Goal: Task Accomplishment & Management: Use online tool/utility

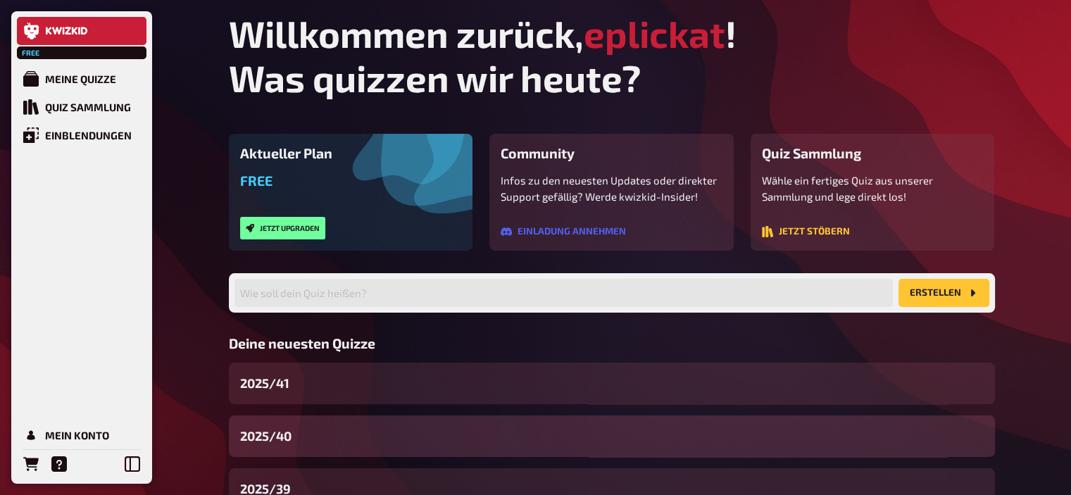
click at [290, 432] on span "2025/40" at bounding box center [265, 436] width 51 height 19
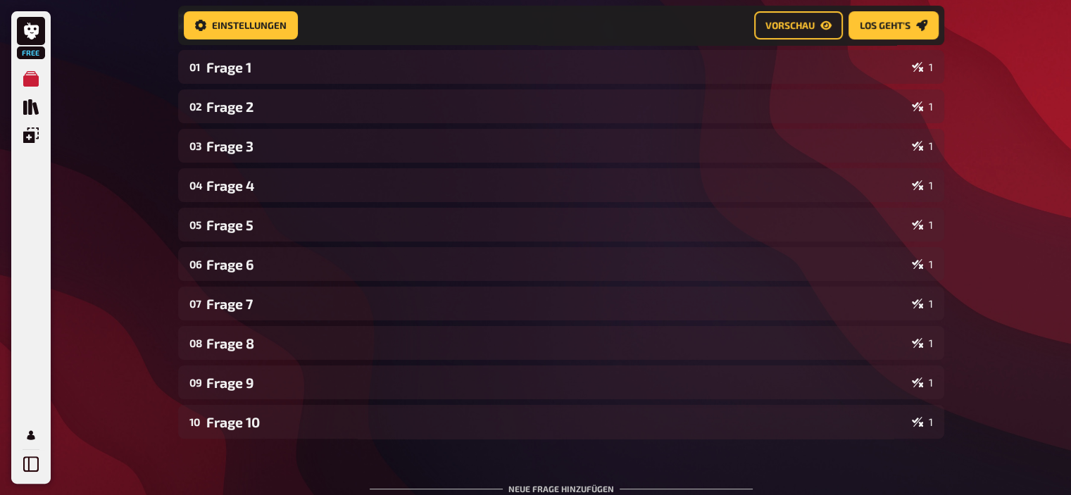
scroll to position [377, 0]
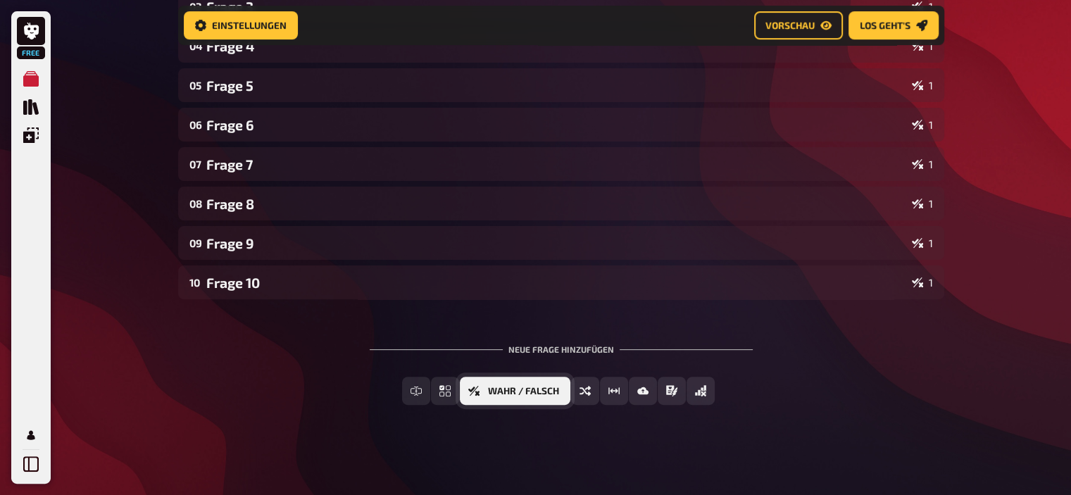
click at [499, 397] on button "Wahr / Falsch" at bounding box center [515, 391] width 111 height 28
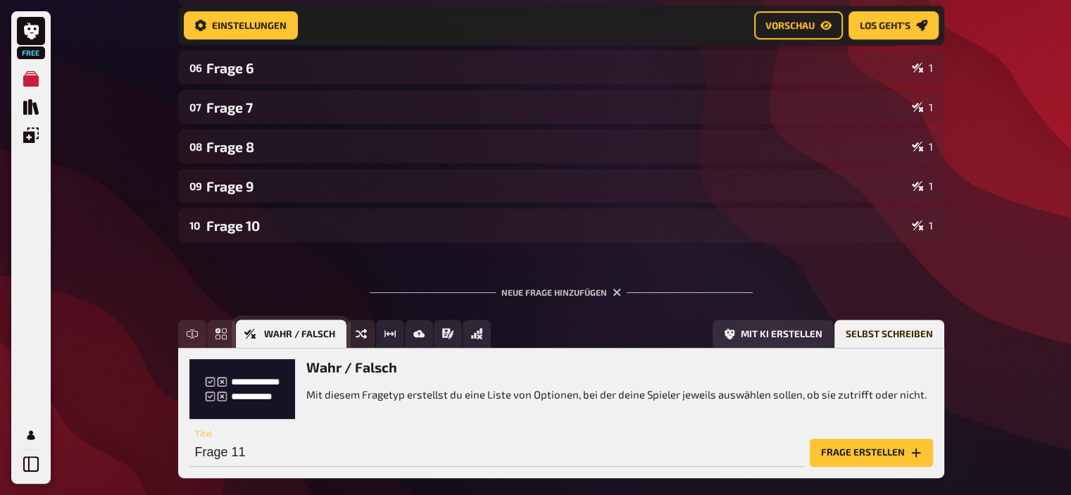
scroll to position [506, 0]
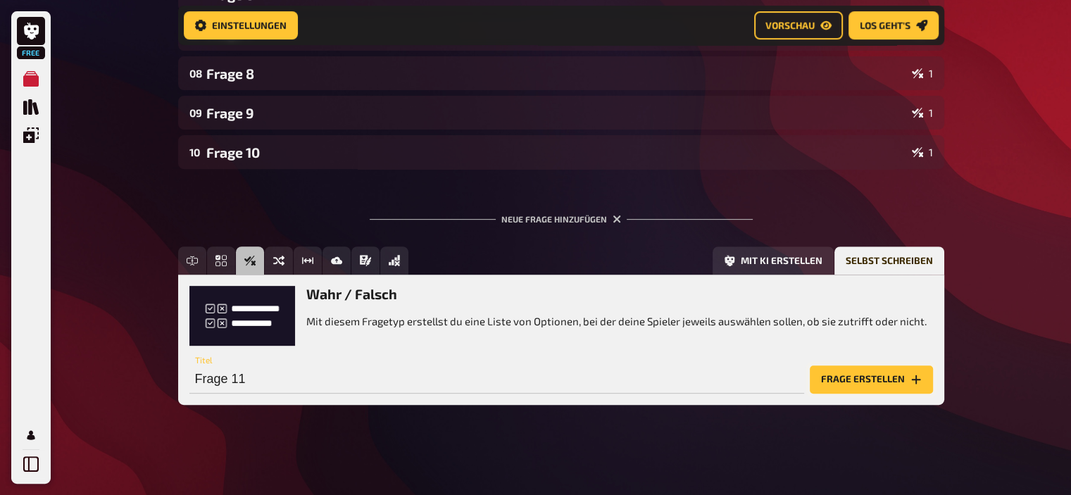
click at [893, 377] on button "Frage erstellen" at bounding box center [871, 380] width 123 height 28
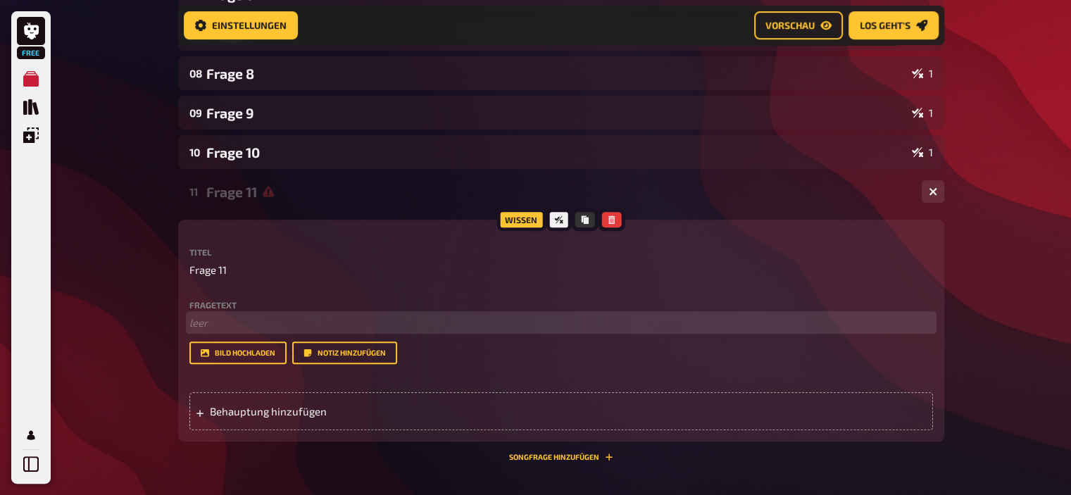
click at [377, 318] on p "﻿ leer" at bounding box center [561, 323] width 744 height 16
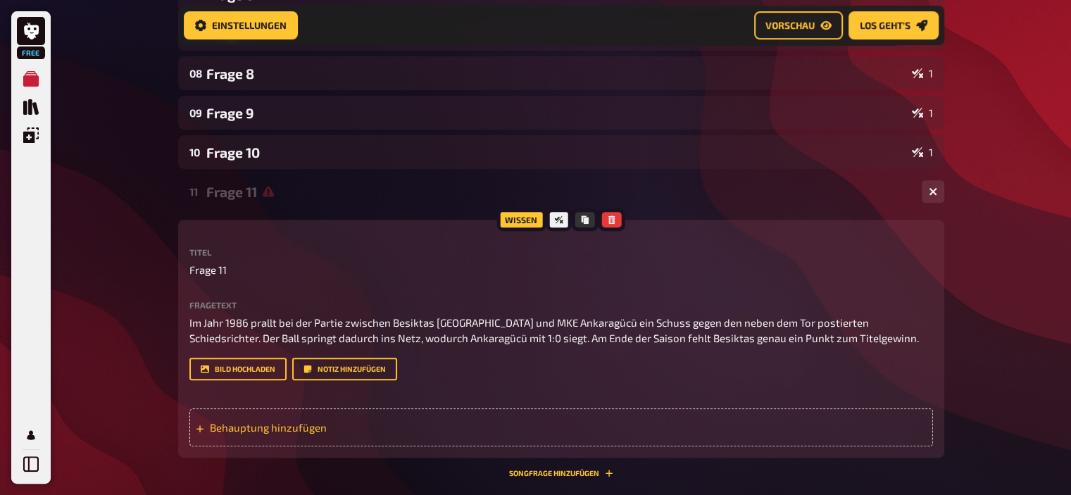
click at [280, 433] on span "Behauptung hinzufügen" at bounding box center [319, 427] width 219 height 13
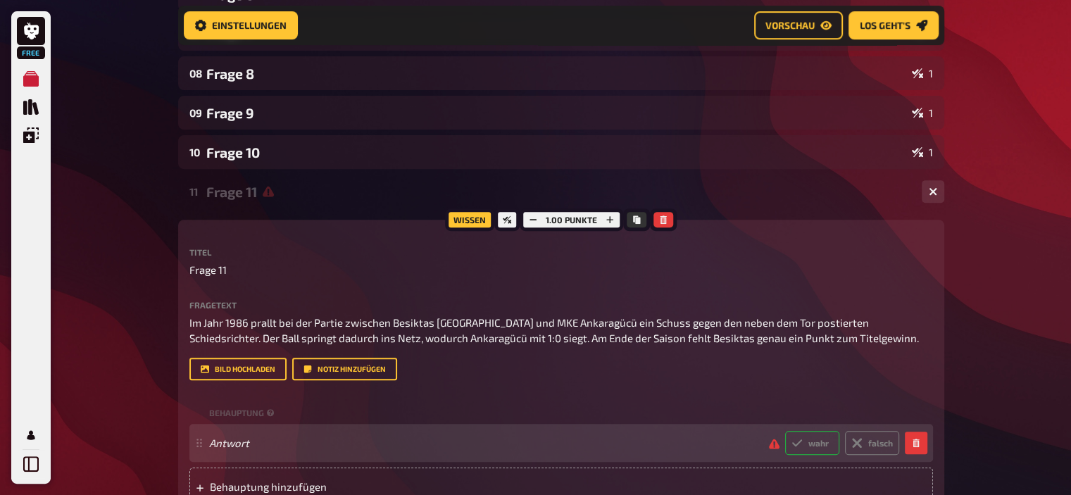
click at [808, 442] on label "wahr" at bounding box center [812, 443] width 54 height 24
click at [785, 431] on input "wahr" at bounding box center [785, 430] width 1 height 1
radio input "true"
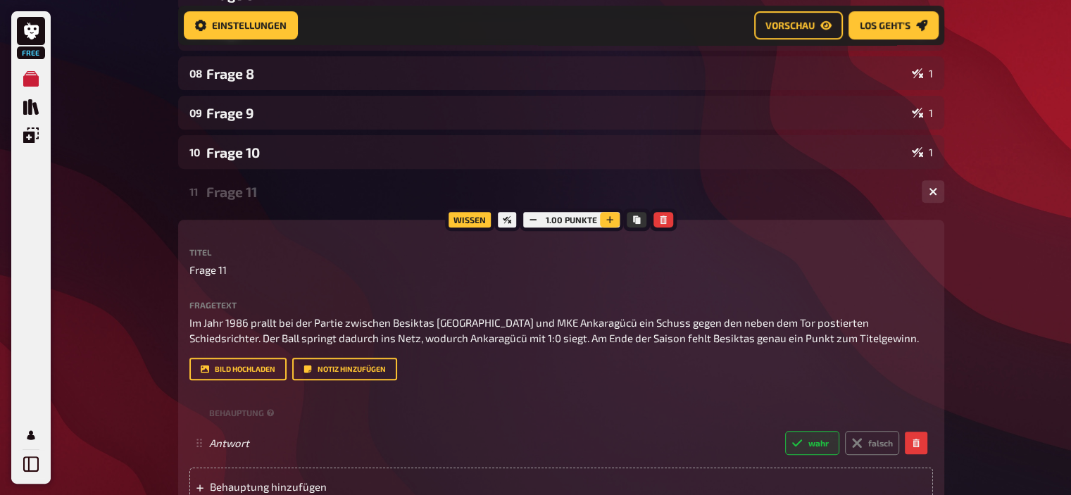
click at [613, 225] on button "button" at bounding box center [610, 219] width 20 height 15
click at [613, 225] on button "button" at bounding box center [611, 219] width 20 height 15
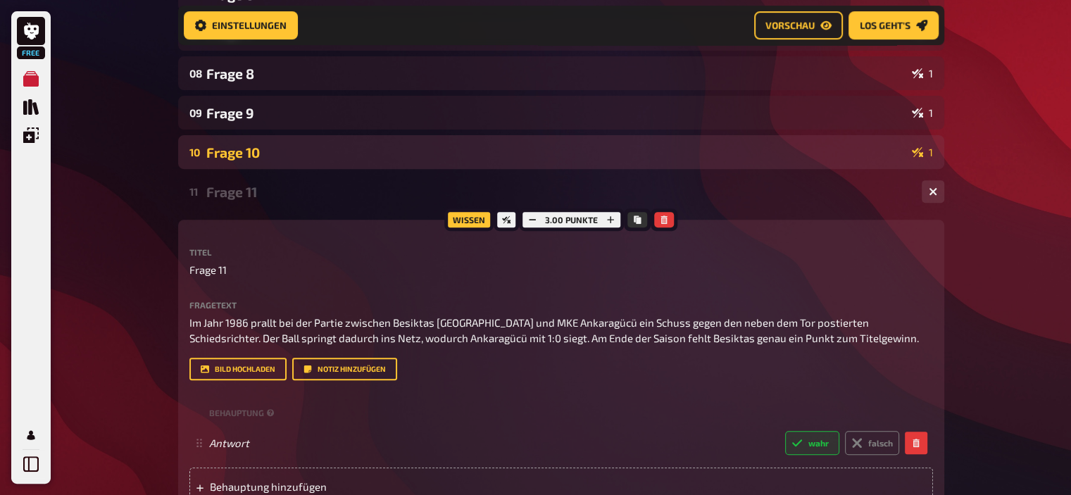
click at [523, 137] on div "10 Frage 10 1" at bounding box center [561, 152] width 766 height 34
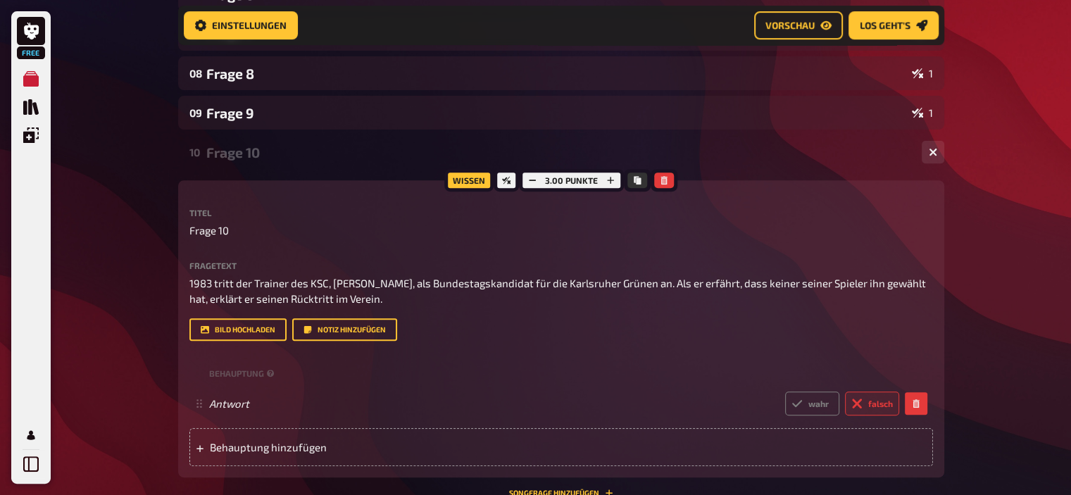
click at [523, 137] on div "10 Frage 10 1" at bounding box center [561, 152] width 766 height 34
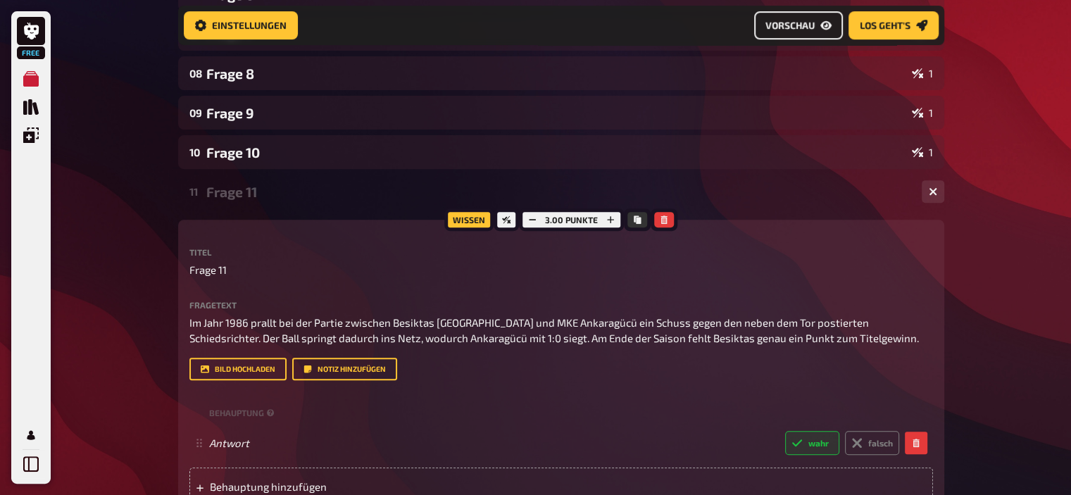
click at [798, 27] on span "Vorschau" at bounding box center [790, 25] width 49 height 10
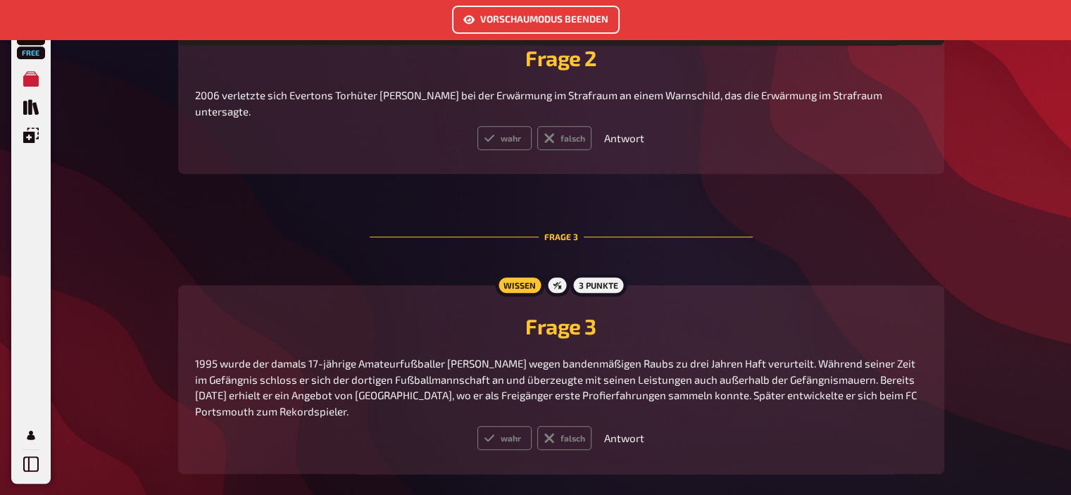
scroll to position [978, 0]
click at [510, 18] on button "Vorschaumodus beenden" at bounding box center [536, 20] width 168 height 28
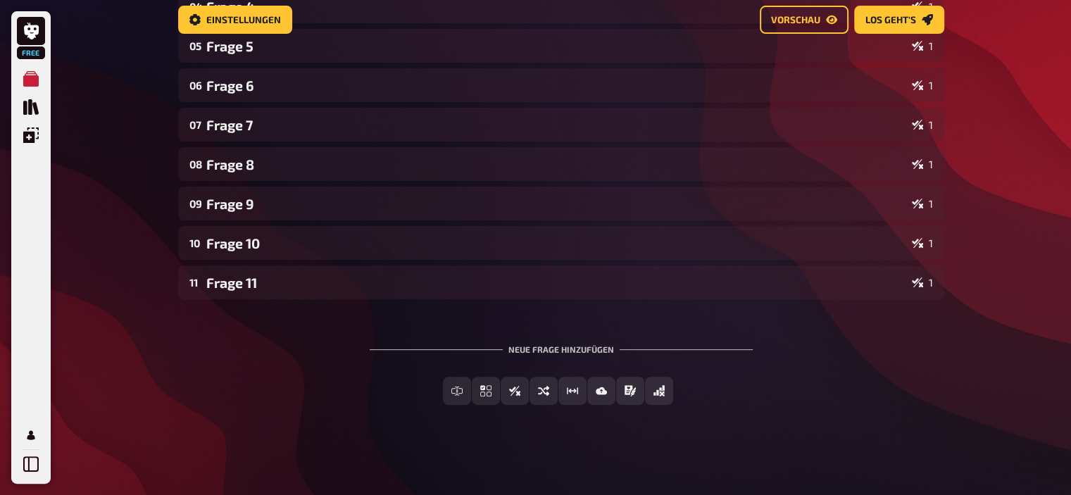
scroll to position [56, 0]
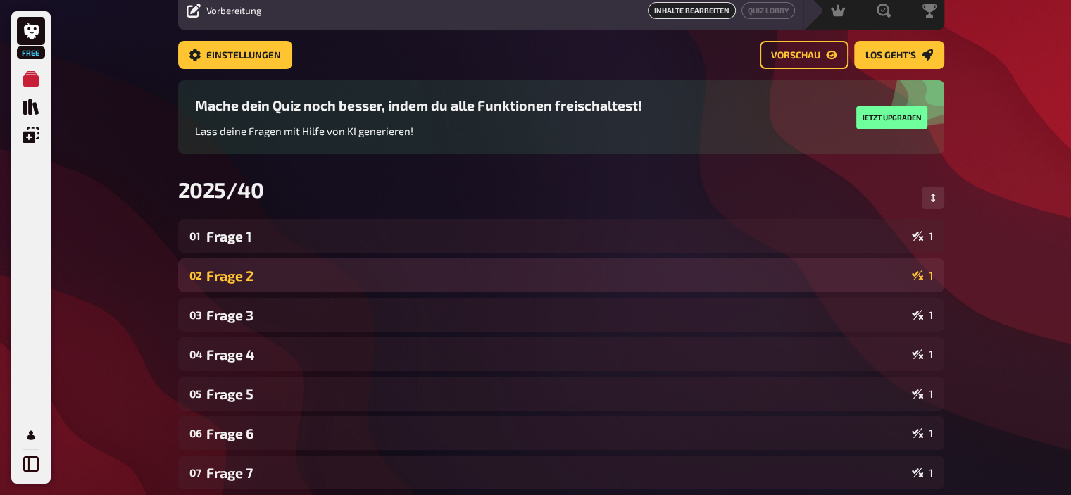
click at [295, 275] on div "Frage 2" at bounding box center [556, 276] width 700 height 16
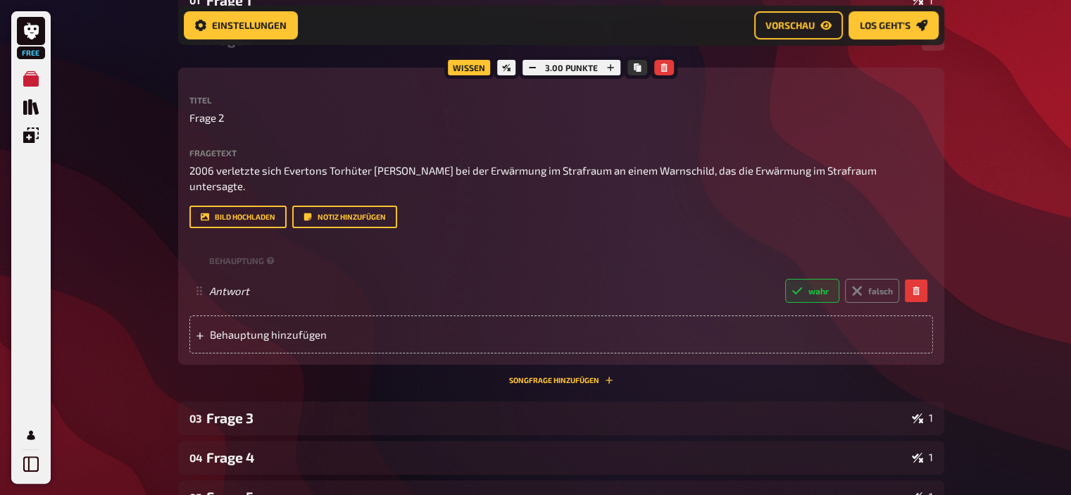
scroll to position [304, 0]
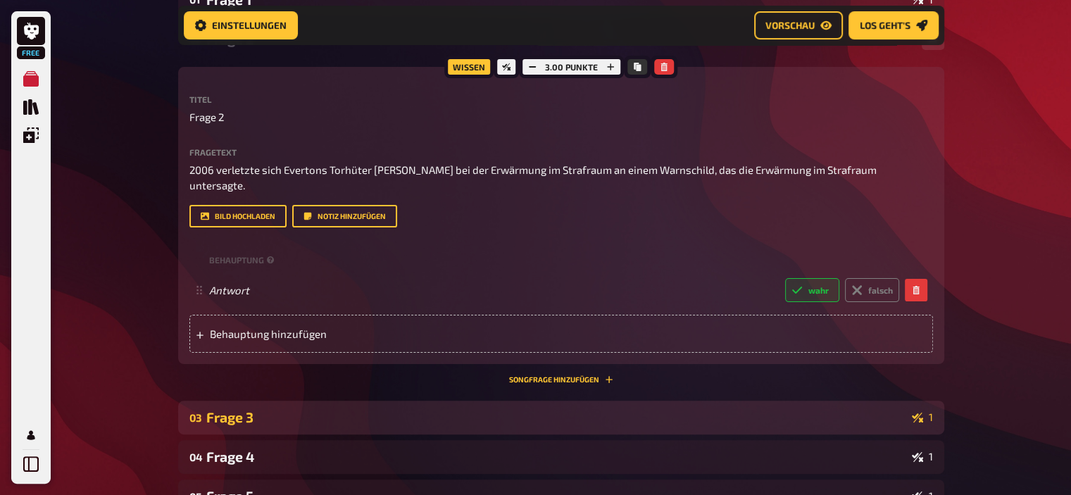
click at [290, 409] on div "Frage 3" at bounding box center [556, 417] width 700 height 16
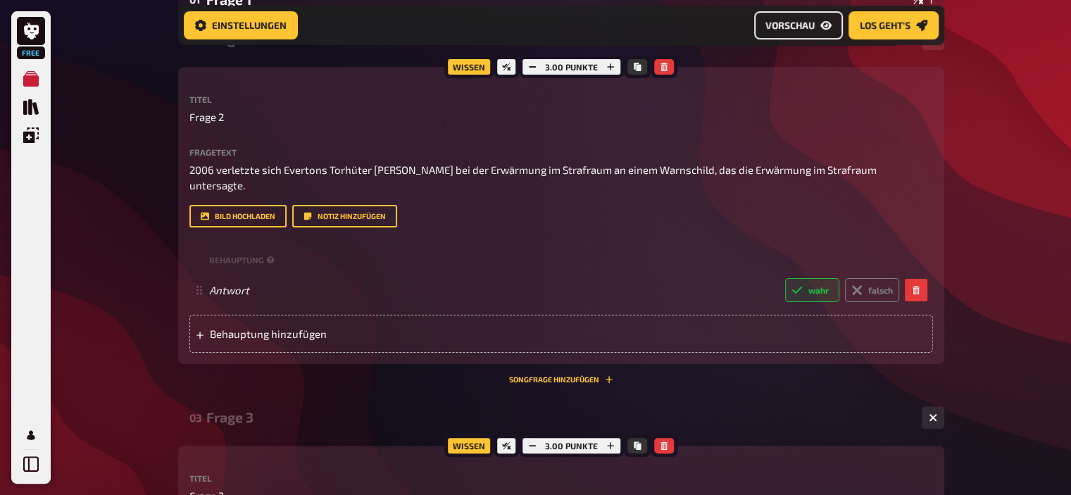
click at [803, 30] on span "Vorschau" at bounding box center [790, 25] width 49 height 10
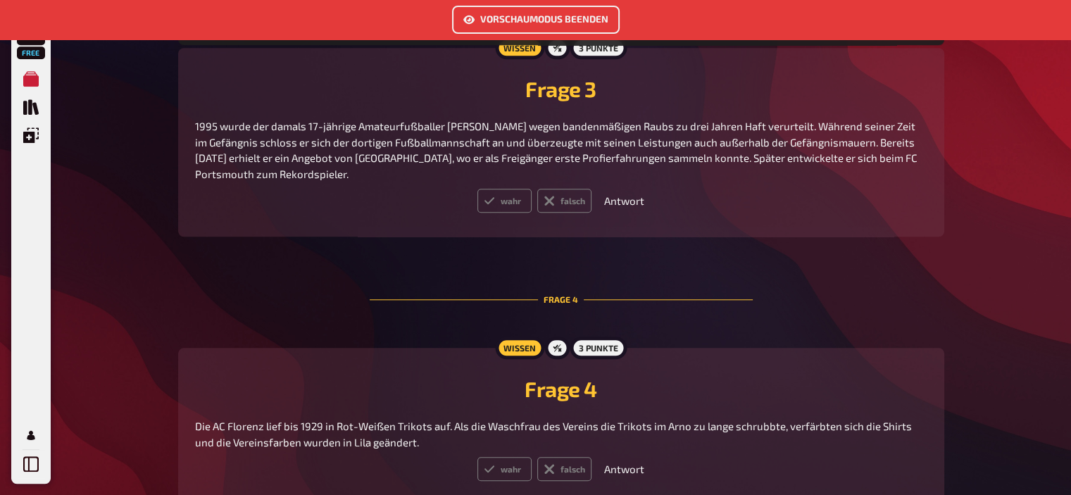
scroll to position [1155, 0]
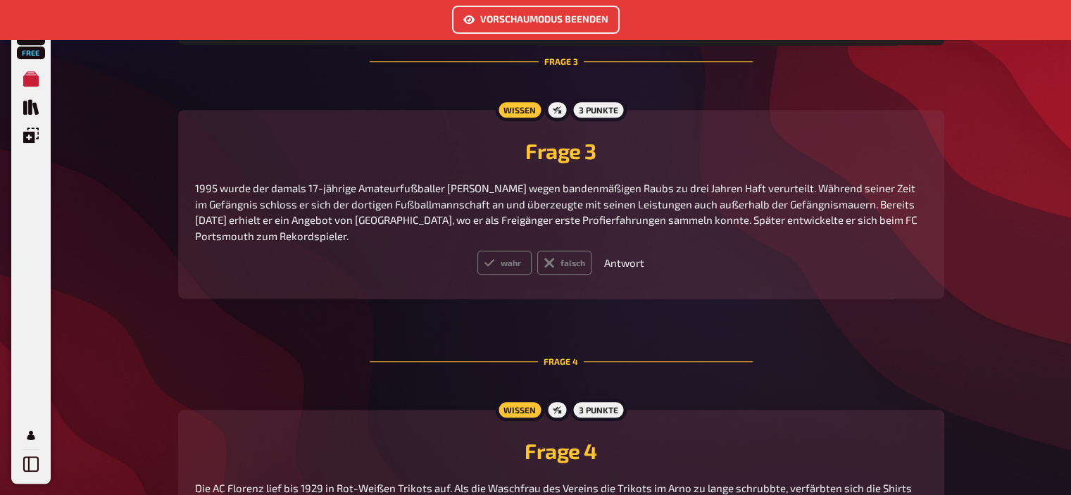
click at [485, 15] on button "Vorschaumodus beenden" at bounding box center [536, 20] width 168 height 28
